Goal: Task Accomplishment & Management: Use online tool/utility

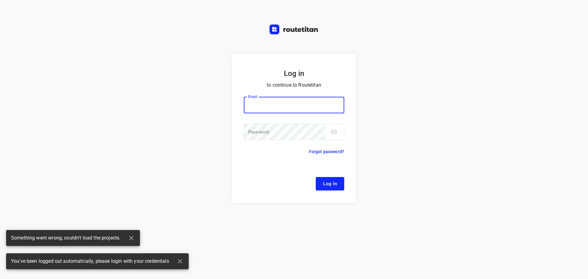
type input "[EMAIL_ADDRESS][DOMAIN_NAME]"
click at [337, 179] on button "Log In" at bounding box center [330, 183] width 28 height 13
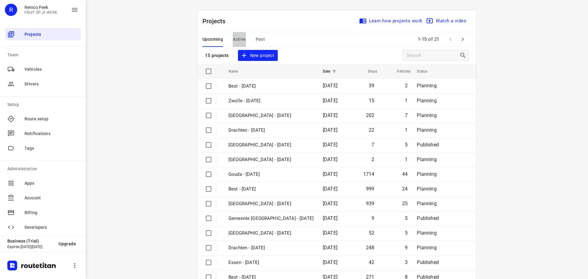
click at [237, 43] on span "Active" at bounding box center [239, 40] width 13 height 8
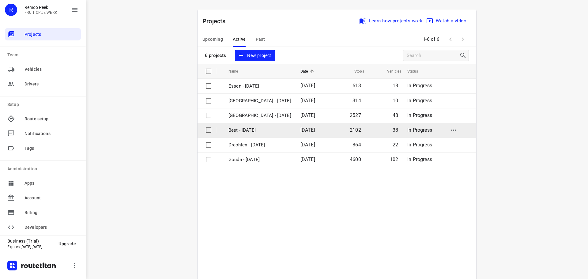
click at [245, 127] on p "Best - [DATE]" at bounding box center [259, 130] width 63 height 7
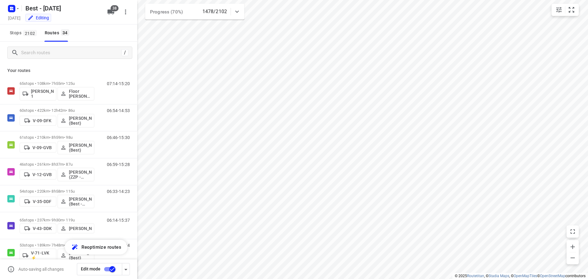
type input "distance"
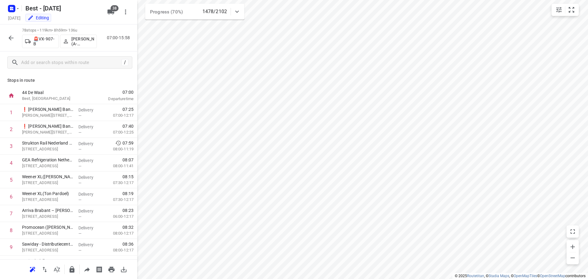
click at [11, 39] on icon "button" at bounding box center [10, 37] width 7 height 7
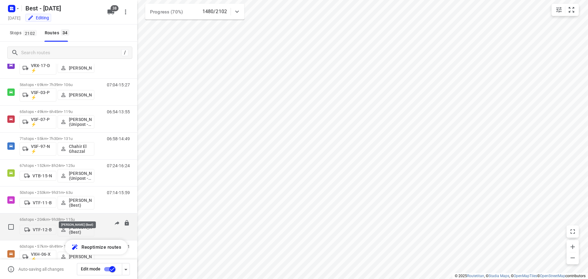
scroll to position [420, 0]
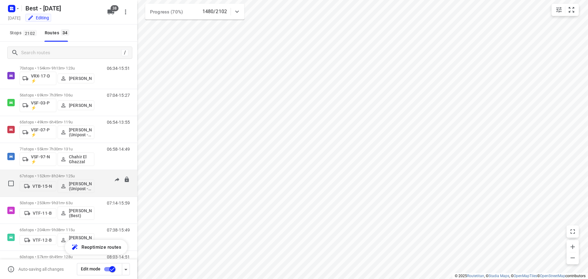
click at [102, 193] on div "07:24-16:24" at bounding box center [114, 185] width 31 height 22
click at [76, 175] on p "67 stops • 152km • 8h24m • 125u" at bounding box center [57, 176] width 75 height 5
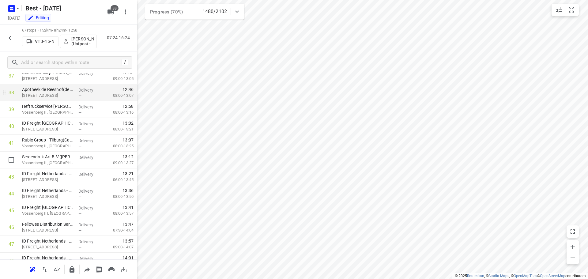
scroll to position [582, 0]
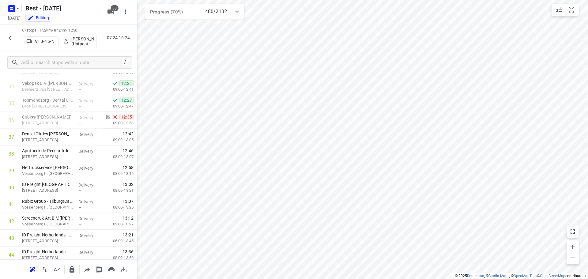
click at [10, 39] on icon "button" at bounding box center [10, 37] width 7 height 7
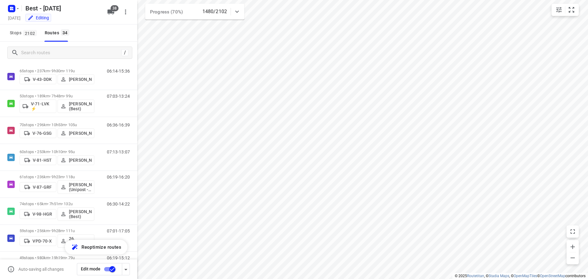
scroll to position [153, 0]
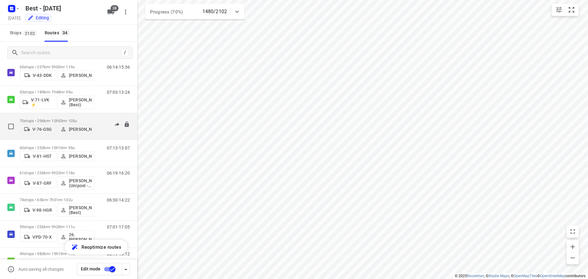
click at [72, 115] on div "70 stops • 296km • 10h53m • 105u V-76-GSG [PERSON_NAME]" at bounding box center [57, 126] width 75 height 22
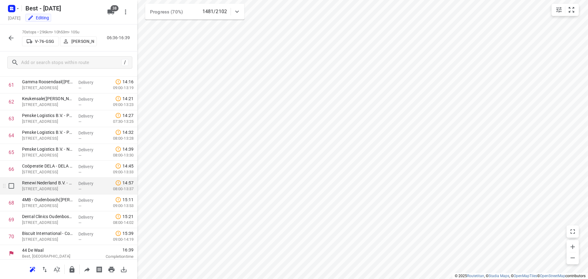
scroll to position [1041, 0]
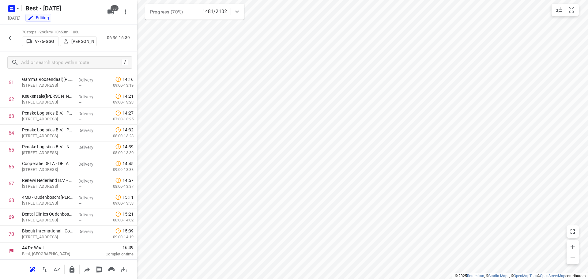
click at [10, 43] on button "button" at bounding box center [11, 38] width 12 height 12
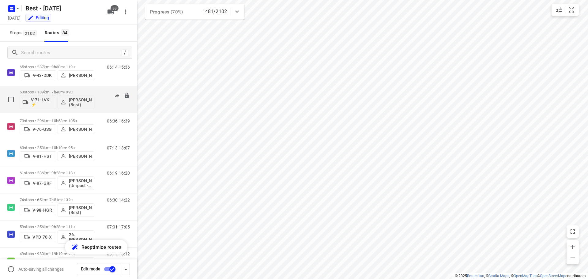
scroll to position [184, 0]
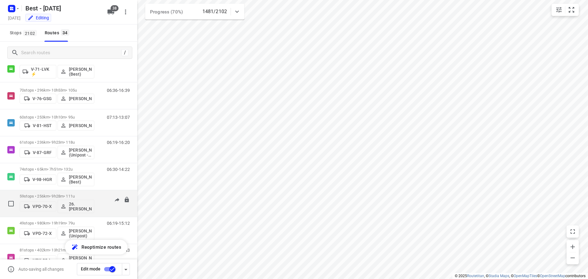
click at [101, 193] on div "59 stops • 256km • 9h28m • 111u VPD-70-X 26.[PERSON_NAME] 07:01-17:05" at bounding box center [79, 203] width 118 height 25
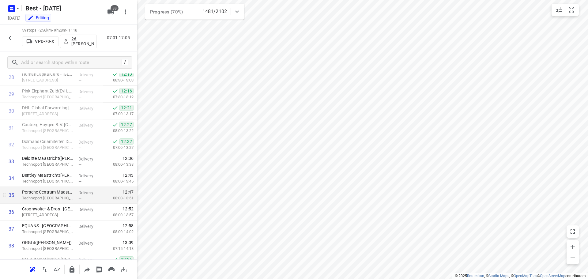
scroll to position [704, 0]
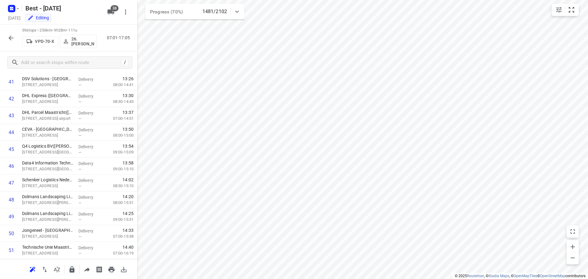
click at [10, 34] on icon "button" at bounding box center [10, 37] width 7 height 7
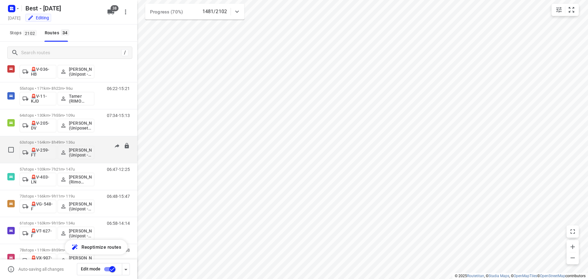
scroll to position [741, 0]
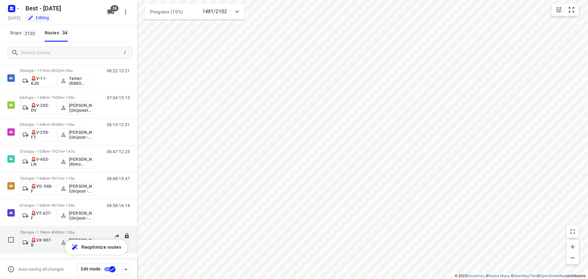
click at [130, 231] on div "78 stops • 119km • 8h59m • 136u 🚨VX-907-B [PERSON_NAME] (A-flexibelservice - Be…" at bounding box center [79, 239] width 118 height 25
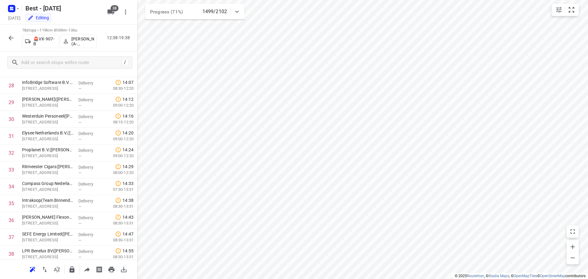
scroll to position [0, 0]
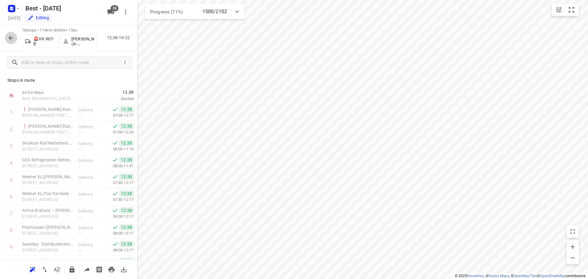
click at [12, 41] on icon "button" at bounding box center [10, 37] width 7 height 7
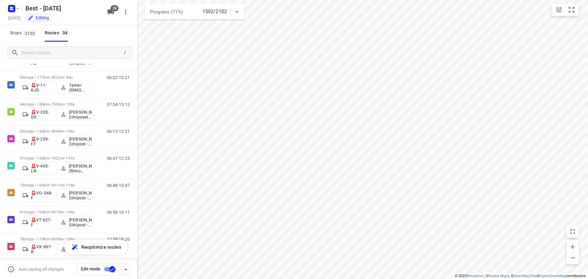
scroll to position [741, 0]
